Goal: Information Seeking & Learning: Find specific page/section

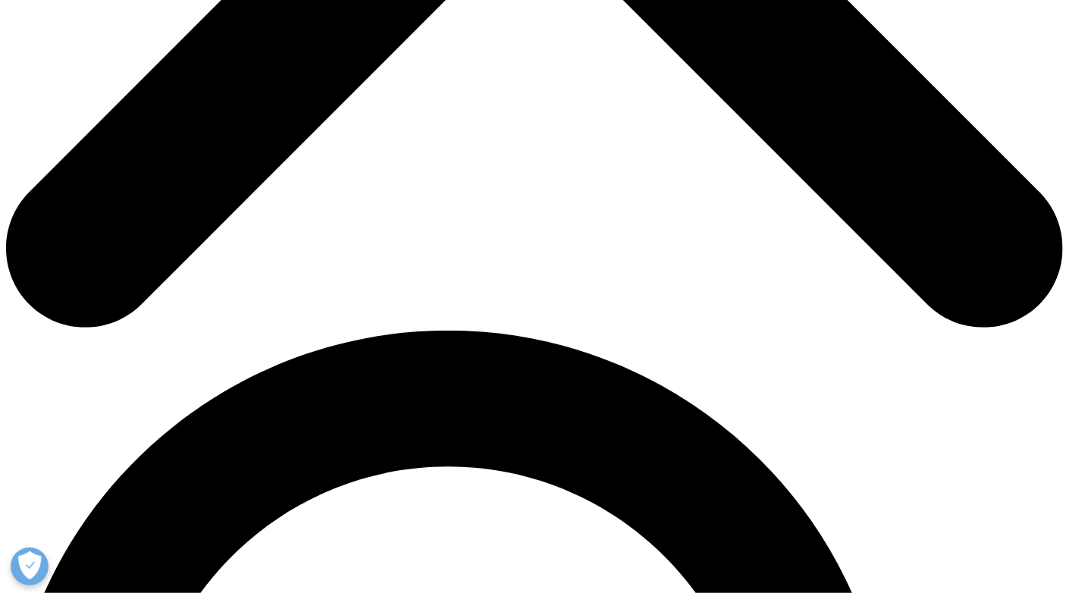
scroll to position [758, 0]
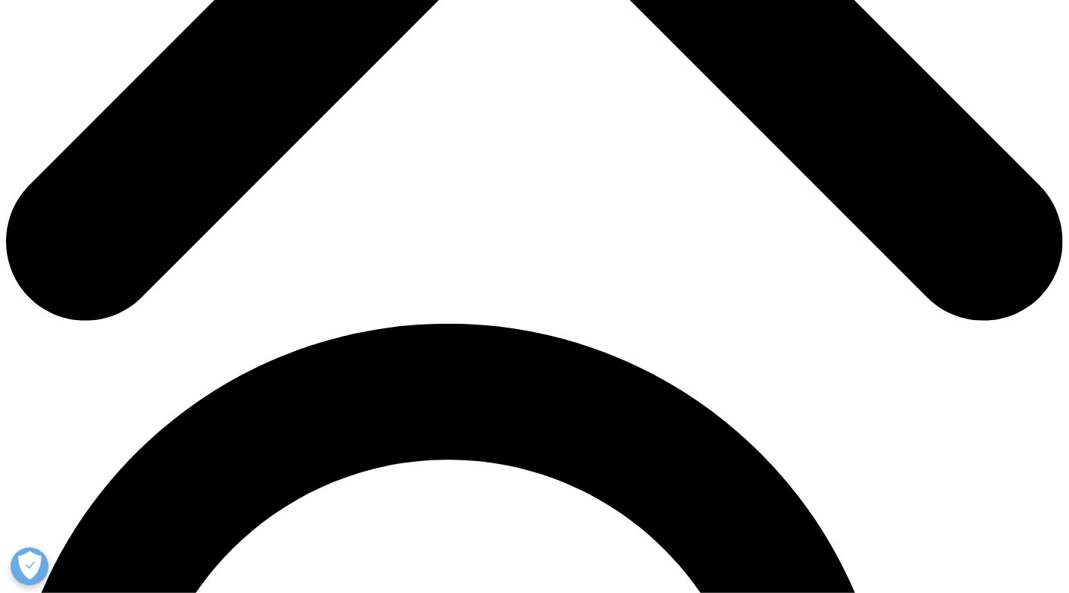
drag, startPoint x: 458, startPoint y: 333, endPoint x: 227, endPoint y: 220, distance: 256.9
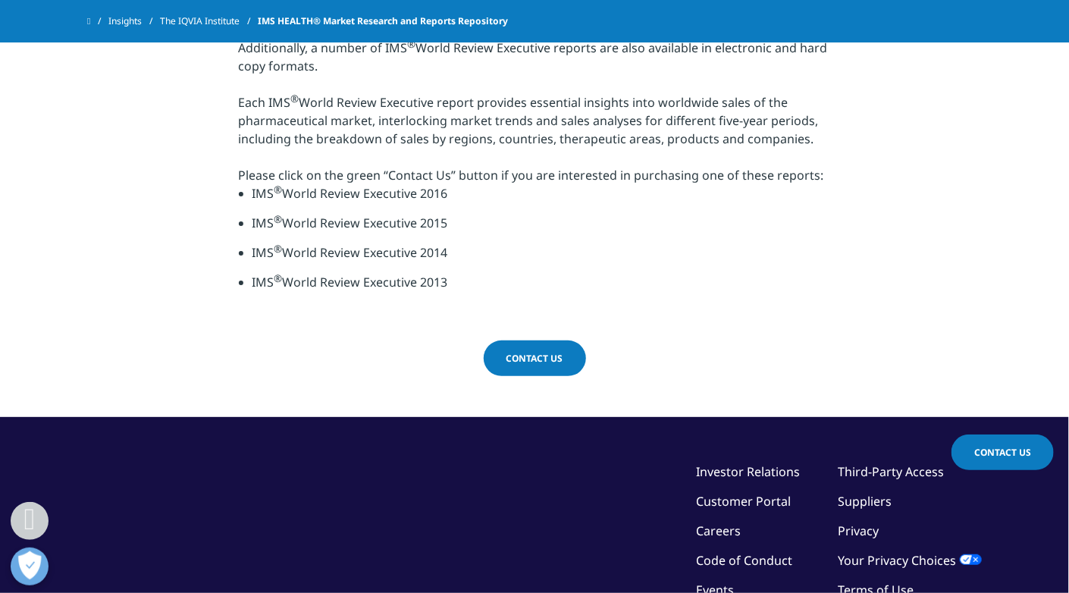
click at [241, 184] on div "Additionally, a number of IMS ® World Review Executive reports are also availab…" at bounding box center [535, 112] width 592 height 146
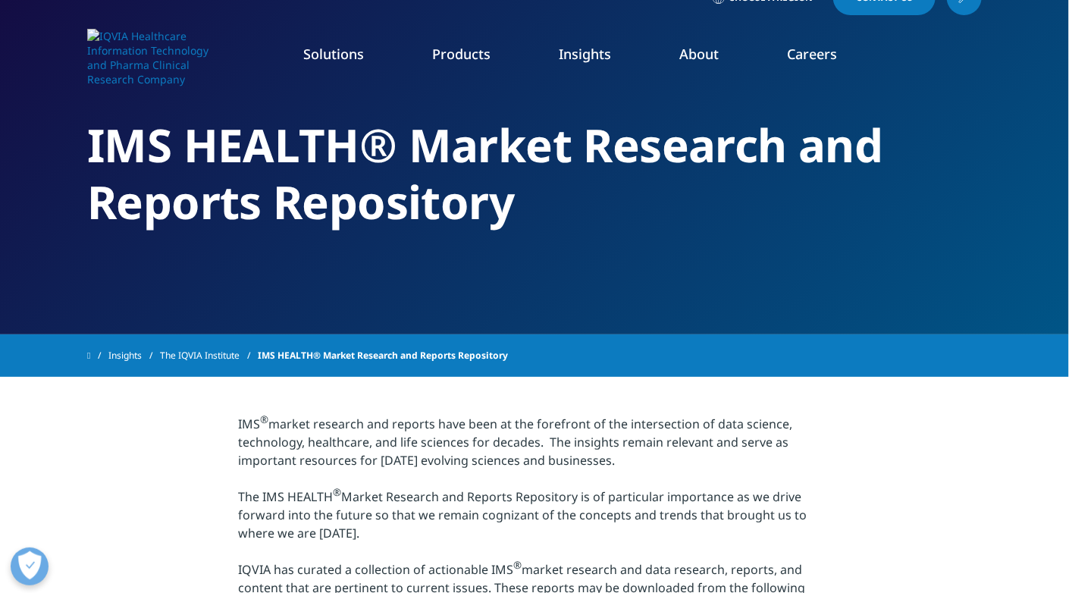
scroll to position [0, 0]
